Goal: Information Seeking & Learning: Learn about a topic

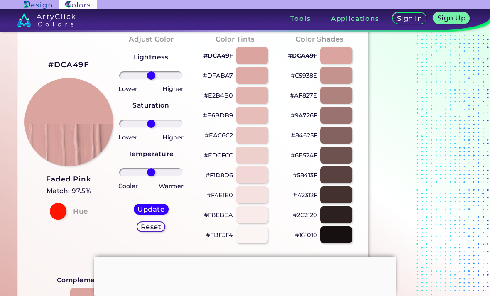
scroll to position [29, 0]
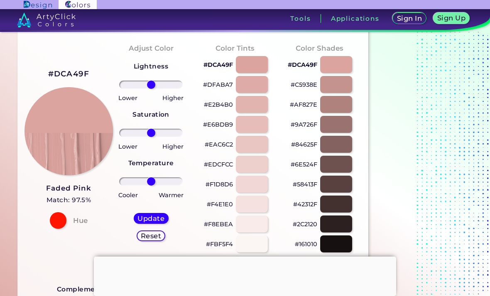
click at [254, 63] on div at bounding box center [252, 64] width 32 height 17
click at [248, 86] on div at bounding box center [252, 84] width 32 height 17
click at [247, 68] on div at bounding box center [252, 64] width 32 height 17
click at [330, 71] on div at bounding box center [336, 64] width 32 height 17
click at [249, 66] on div at bounding box center [252, 64] width 32 height 17
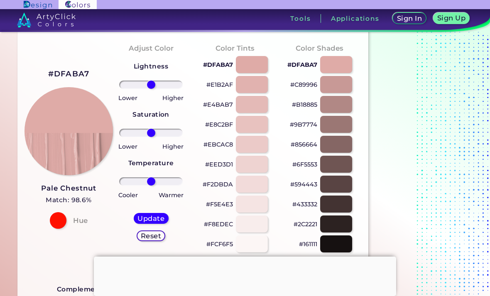
click at [242, 67] on div at bounding box center [252, 64] width 32 height 17
click at [247, 70] on div at bounding box center [252, 64] width 32 height 17
click at [261, 68] on div at bounding box center [252, 64] width 32 height 17
click at [261, 66] on div at bounding box center [252, 64] width 32 height 17
click at [257, 67] on div at bounding box center [252, 64] width 32 height 17
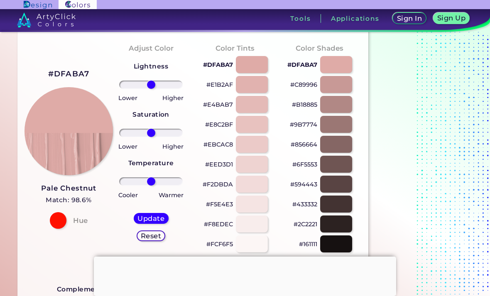
click at [256, 90] on div at bounding box center [252, 84] width 32 height 17
click at [254, 85] on div at bounding box center [252, 84] width 32 height 17
type input "#e3b9b6"
